Goal: Check status

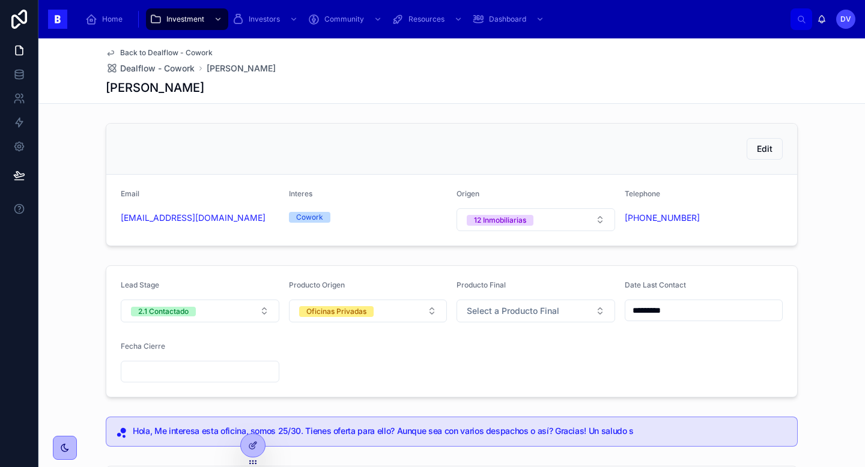
scroll to position [90, 0]
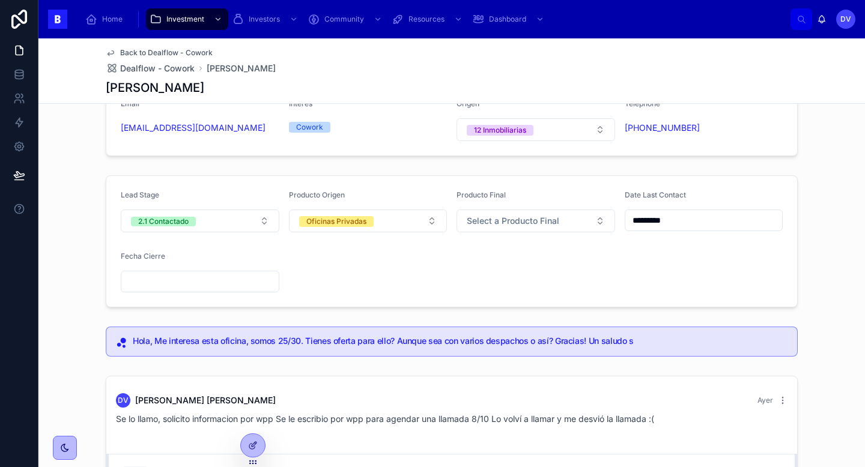
click at [169, 72] on span "Dealflow - Cowork" at bounding box center [157, 68] width 74 height 12
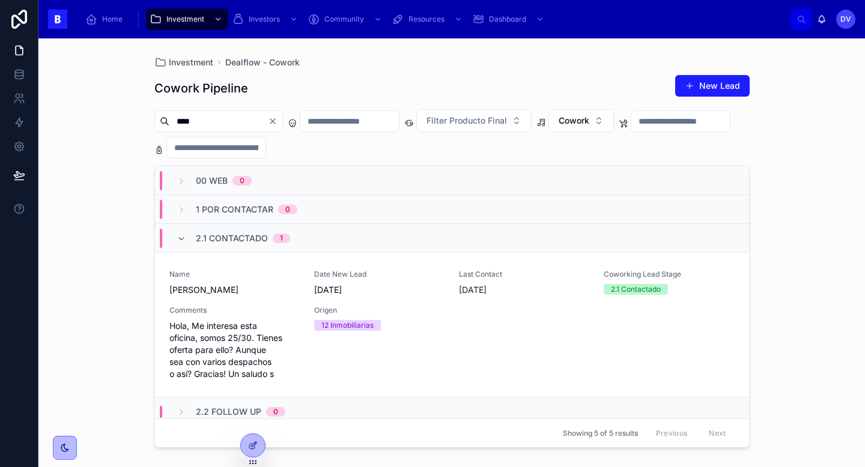
click at [209, 235] on span "2.1 Contactado" at bounding box center [232, 238] width 72 height 12
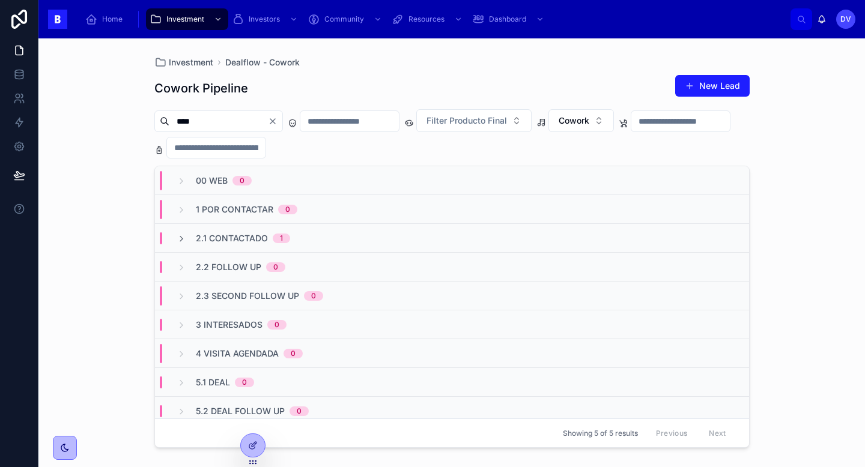
click at [275, 121] on icon "Clear" at bounding box center [272, 121] width 5 height 5
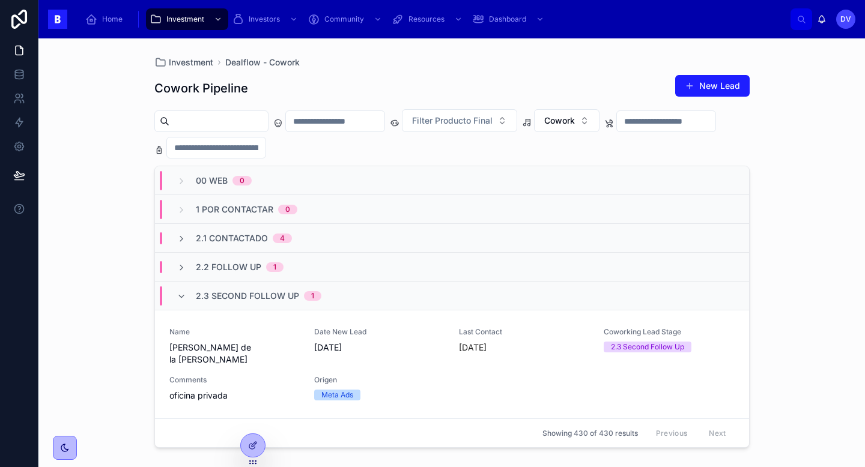
click at [190, 296] on div "2.3 Second Follow Up 1" at bounding box center [249, 296] width 145 height 19
